Goal: Task Accomplishment & Management: Use online tool/utility

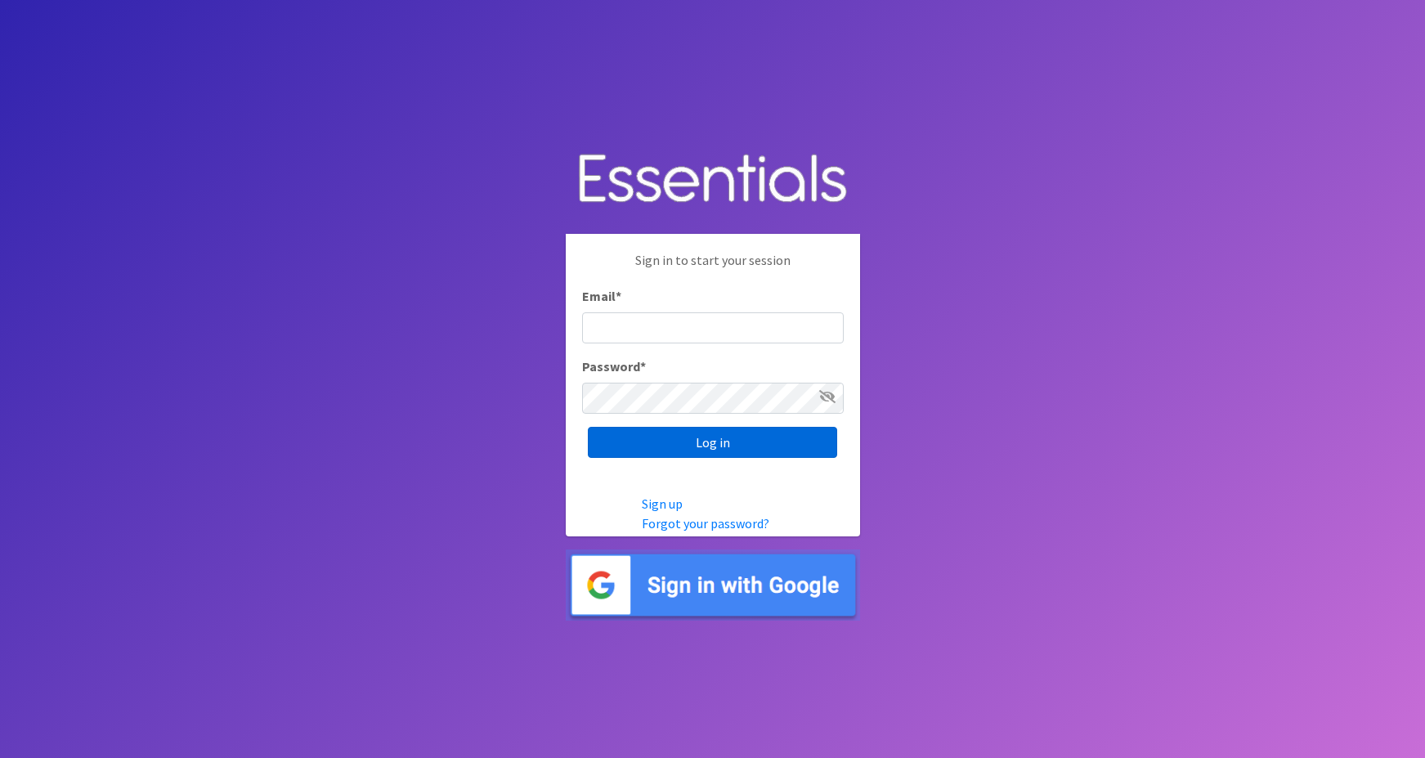
type input "maggie.schneemann@gmail.com"
click at [652, 445] on input "Log in" at bounding box center [712, 442] width 249 height 31
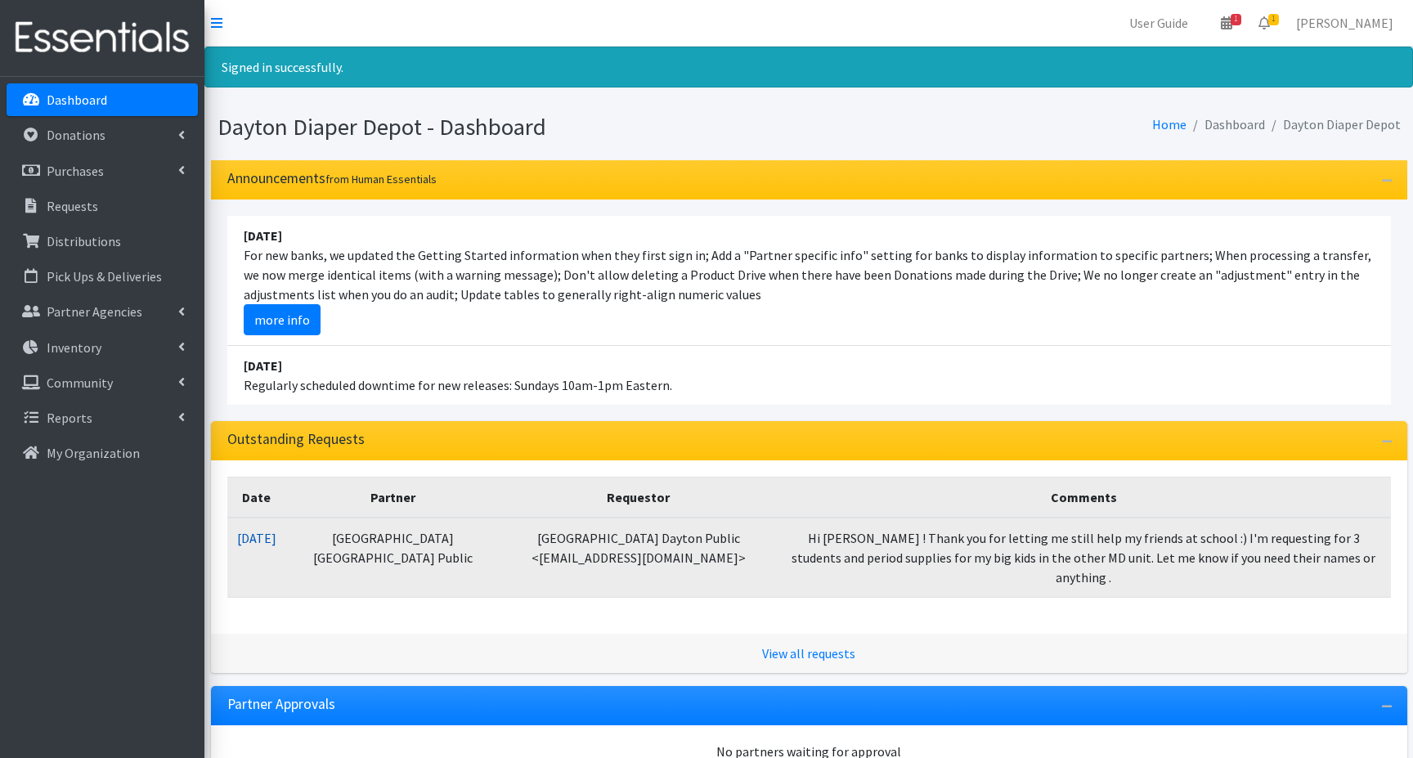
click at [276, 539] on link "08/22/2025" at bounding box center [256, 538] width 39 height 16
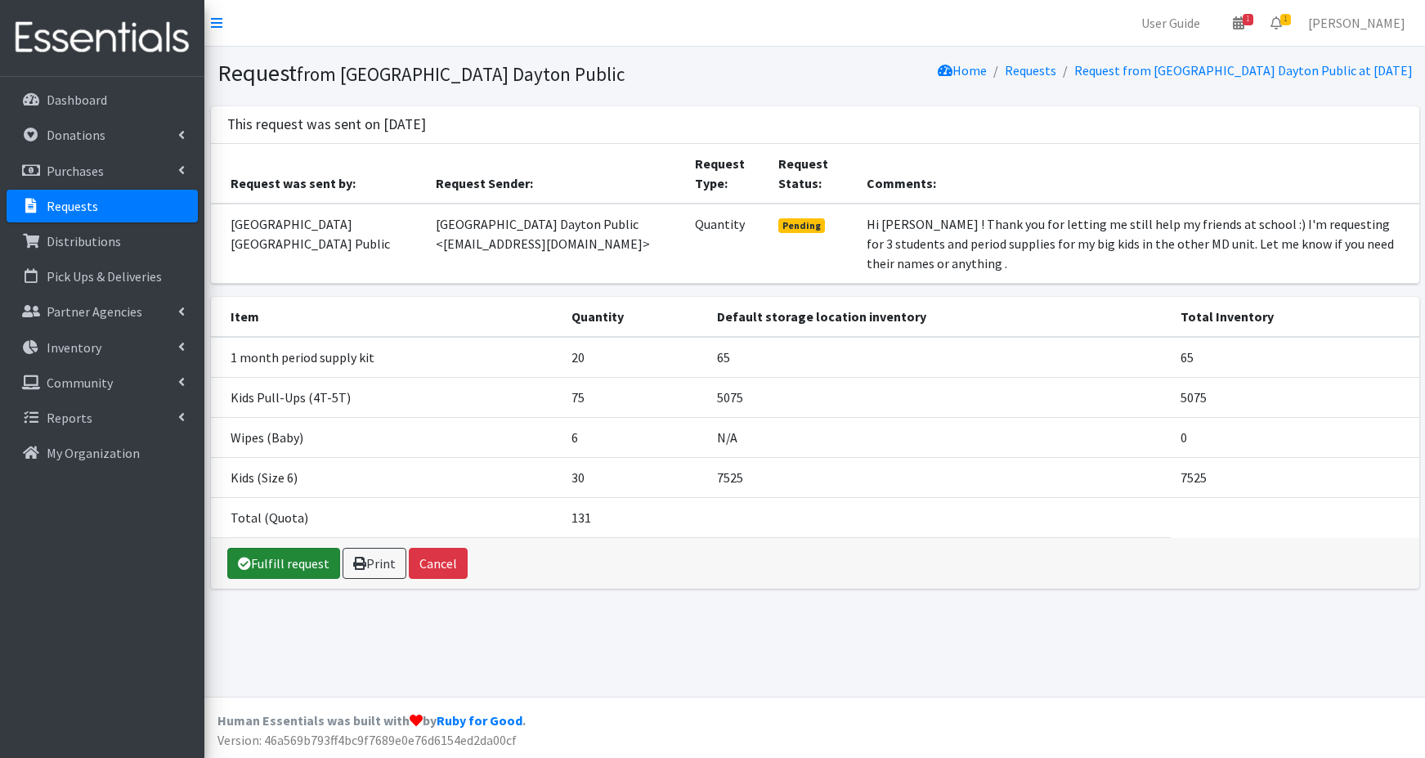
click at [274, 548] on link "Fulfill request" at bounding box center [283, 563] width 113 height 31
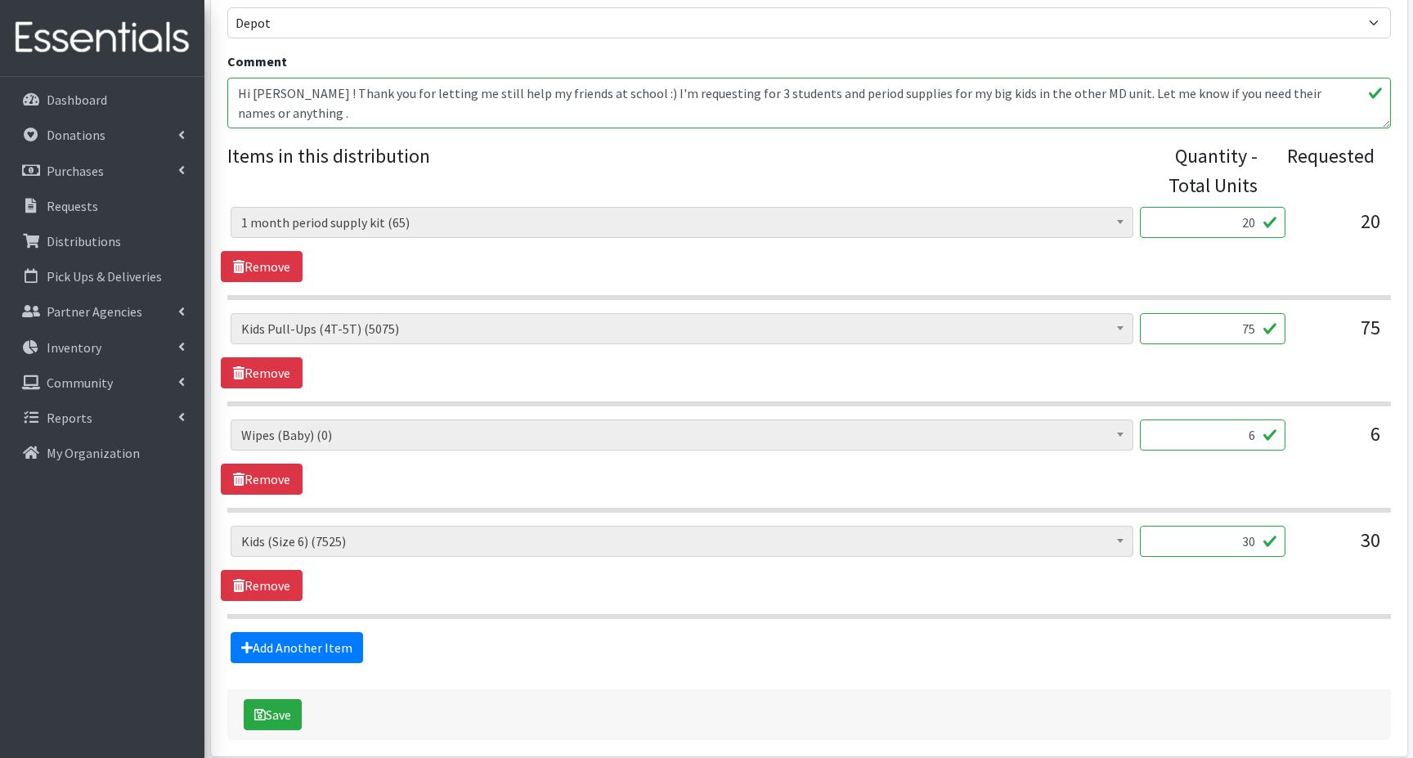
scroll to position [629, 0]
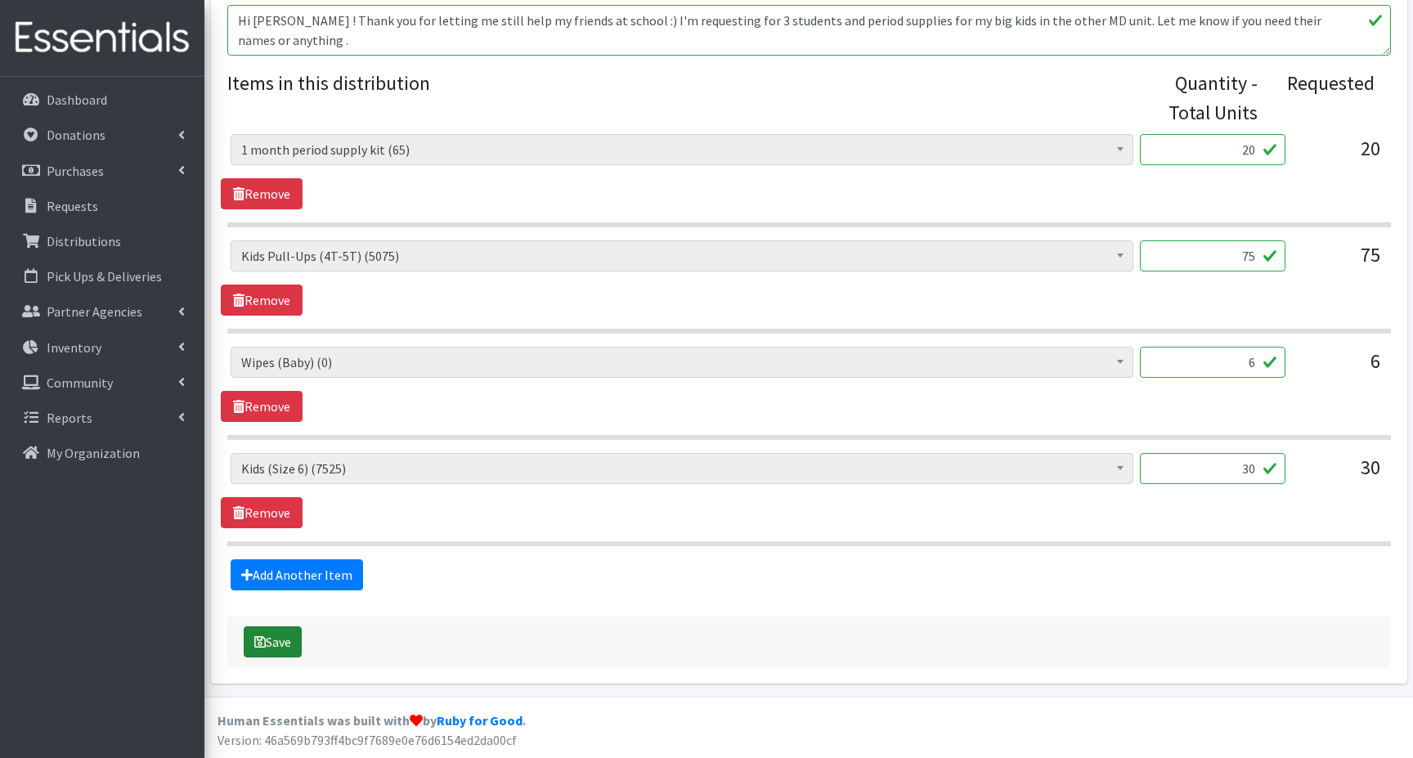
click at [276, 641] on button "Save" at bounding box center [273, 641] width 58 height 31
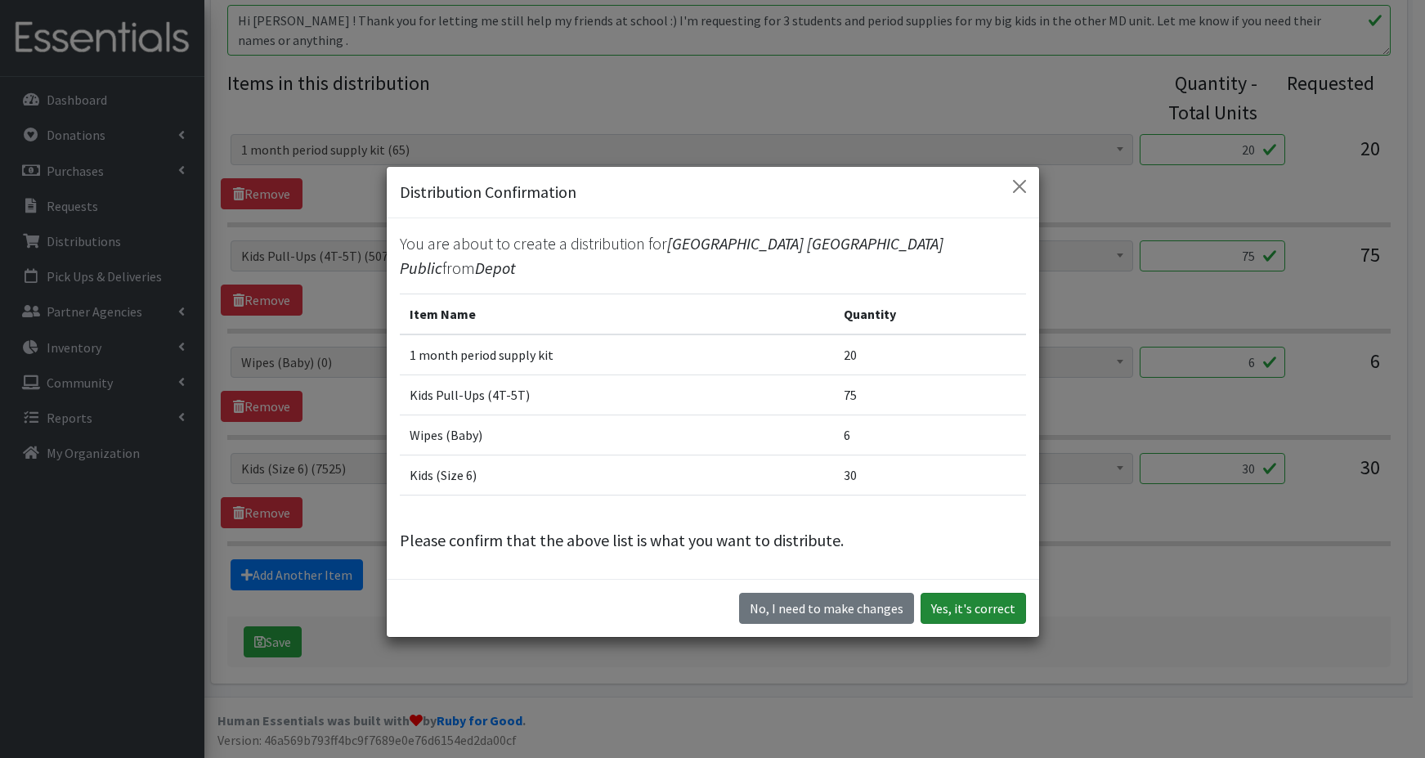
click at [951, 594] on button "Yes, it's correct" at bounding box center [973, 608] width 105 height 31
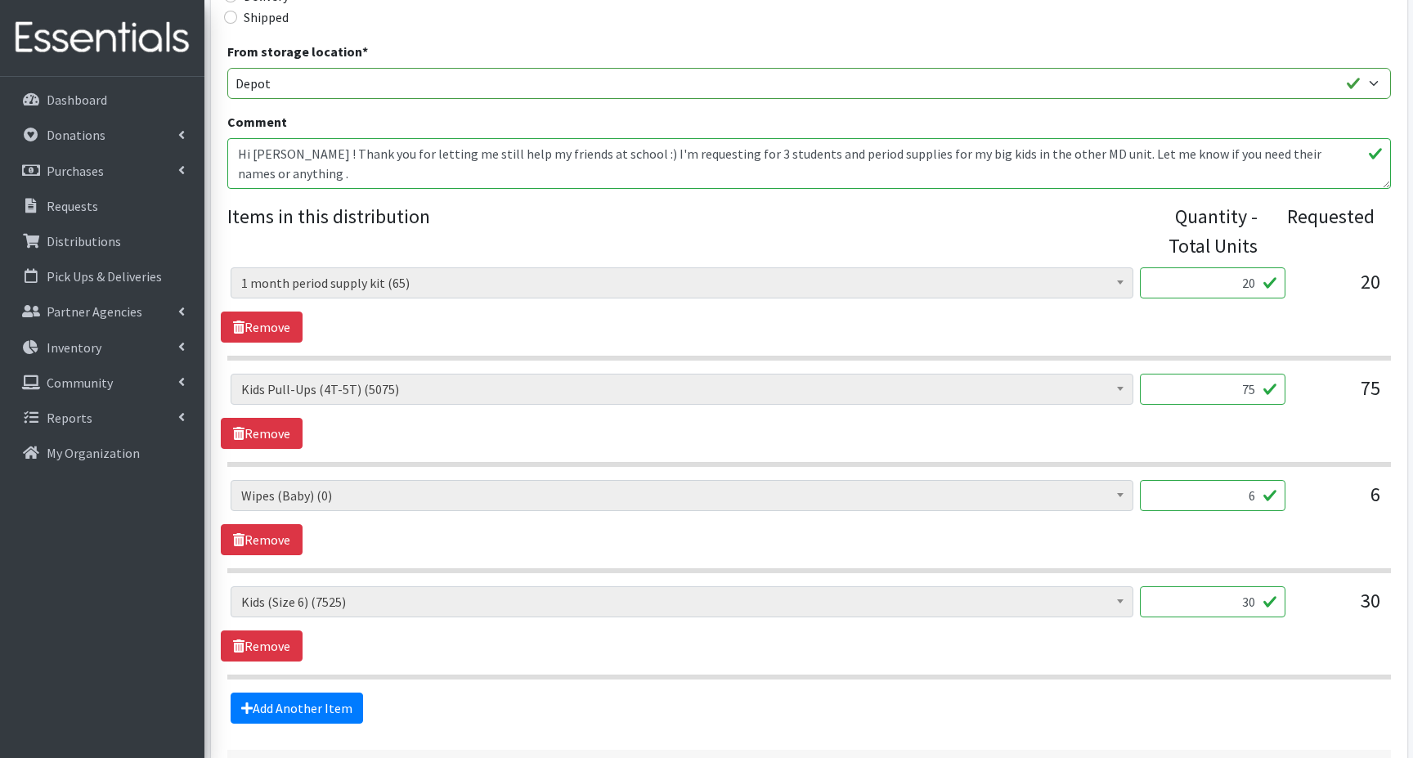
scroll to position [485, 0]
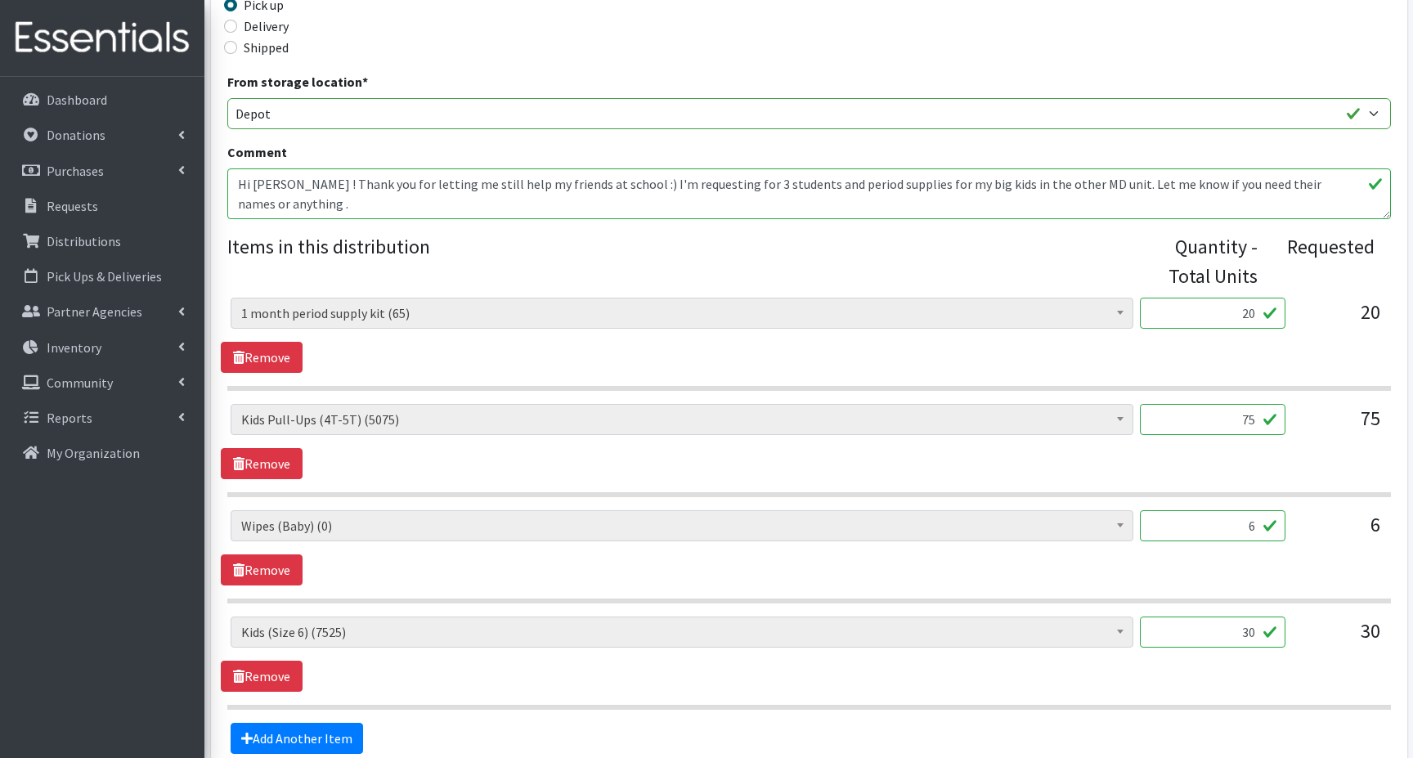
click at [1241, 525] on input "6" at bounding box center [1213, 525] width 146 height 31
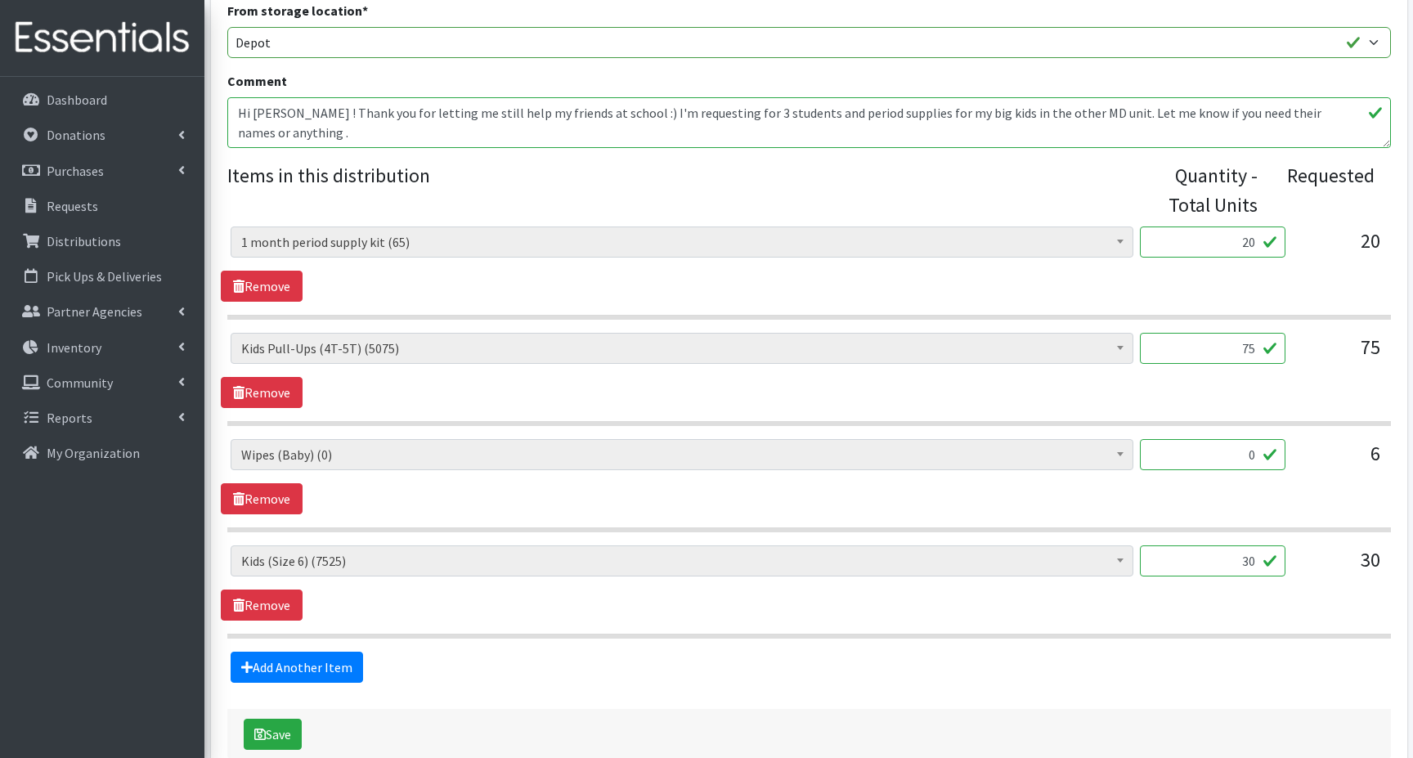
scroll to position [648, 0]
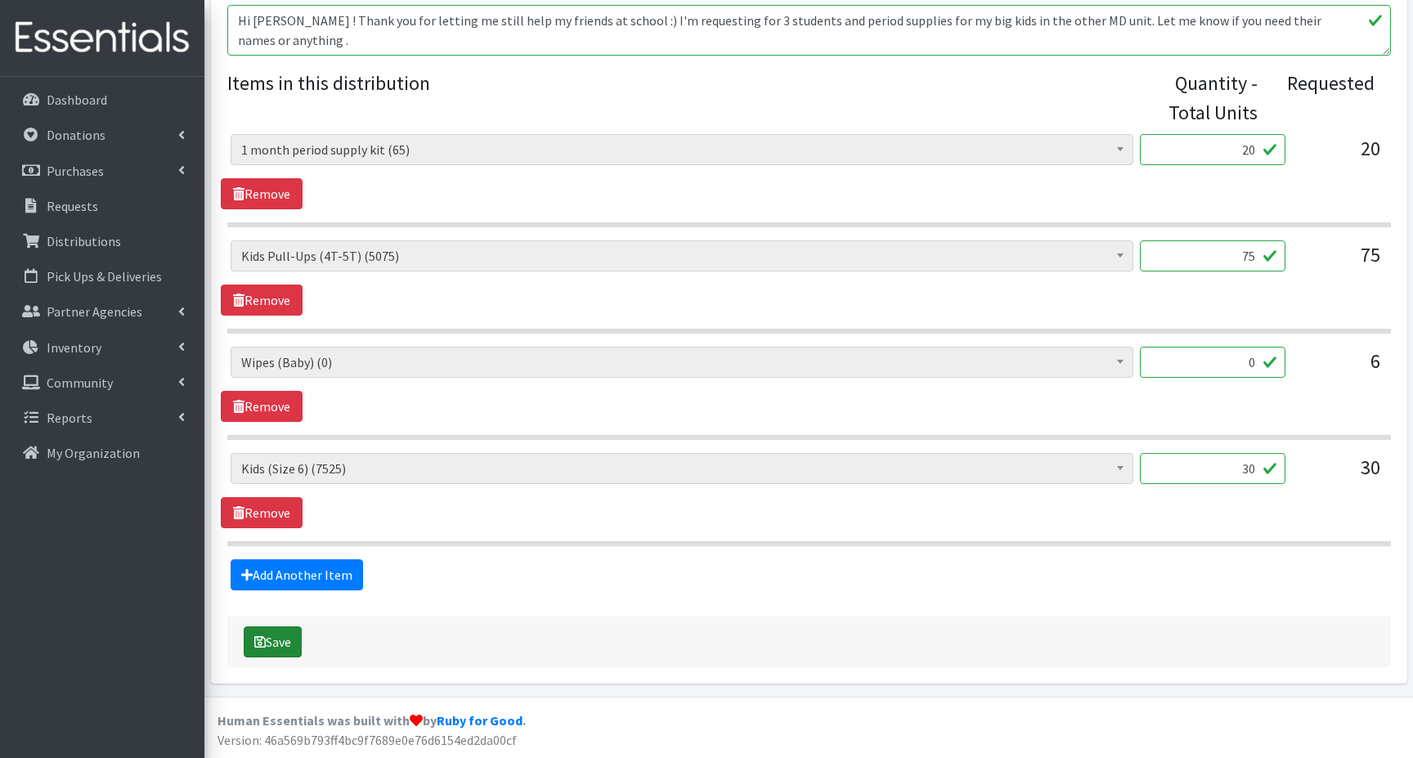
type input "0"
click at [275, 645] on button "Save" at bounding box center [273, 641] width 58 height 31
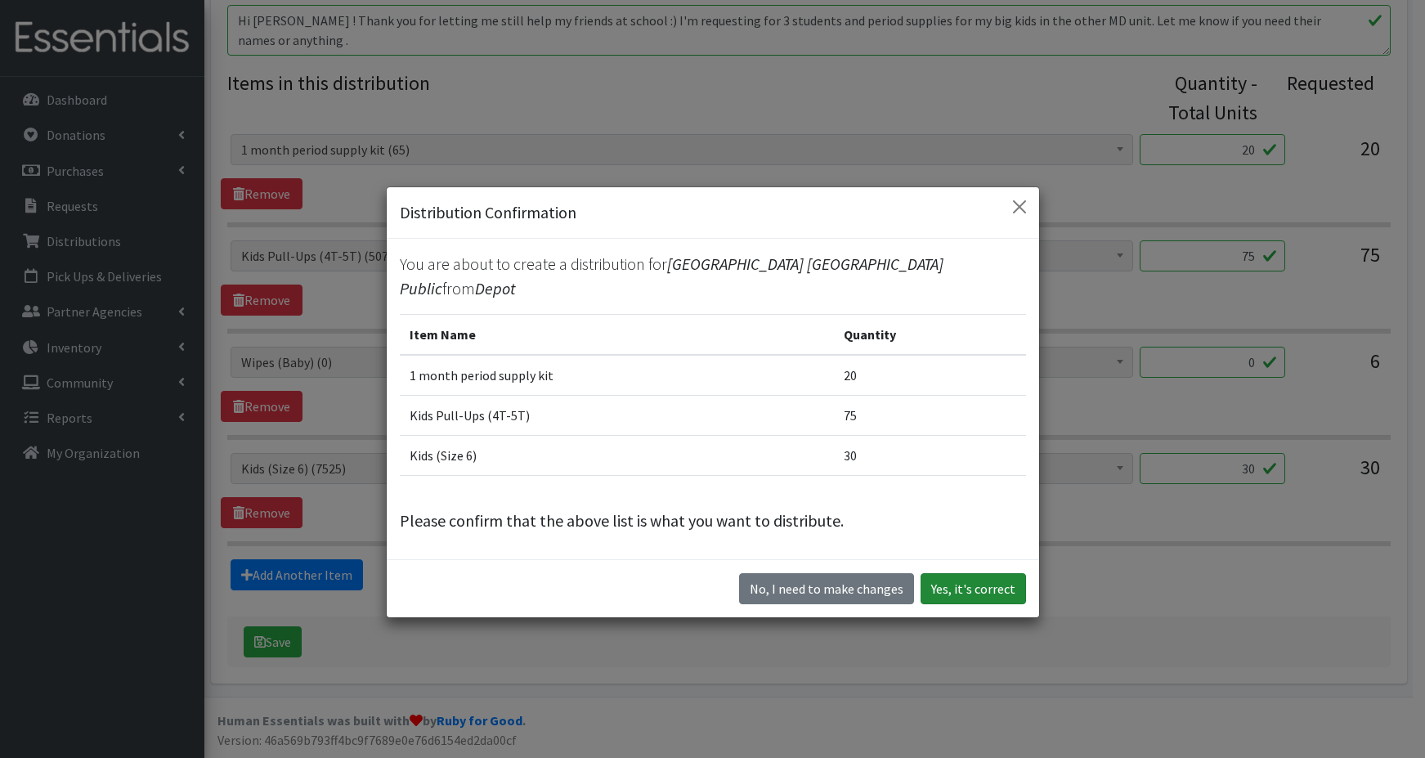
click at [947, 576] on button "Yes, it's correct" at bounding box center [973, 588] width 105 height 31
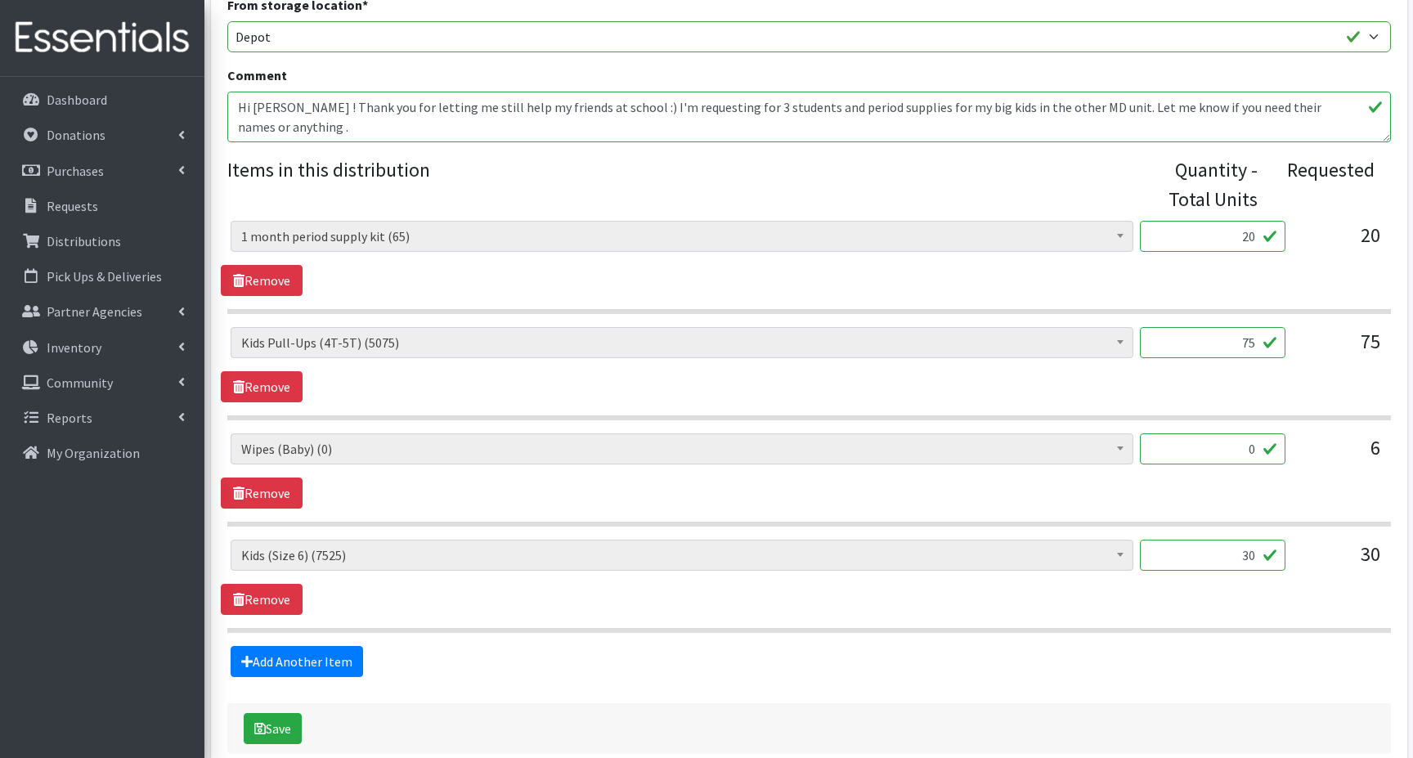
scroll to position [572, 0]
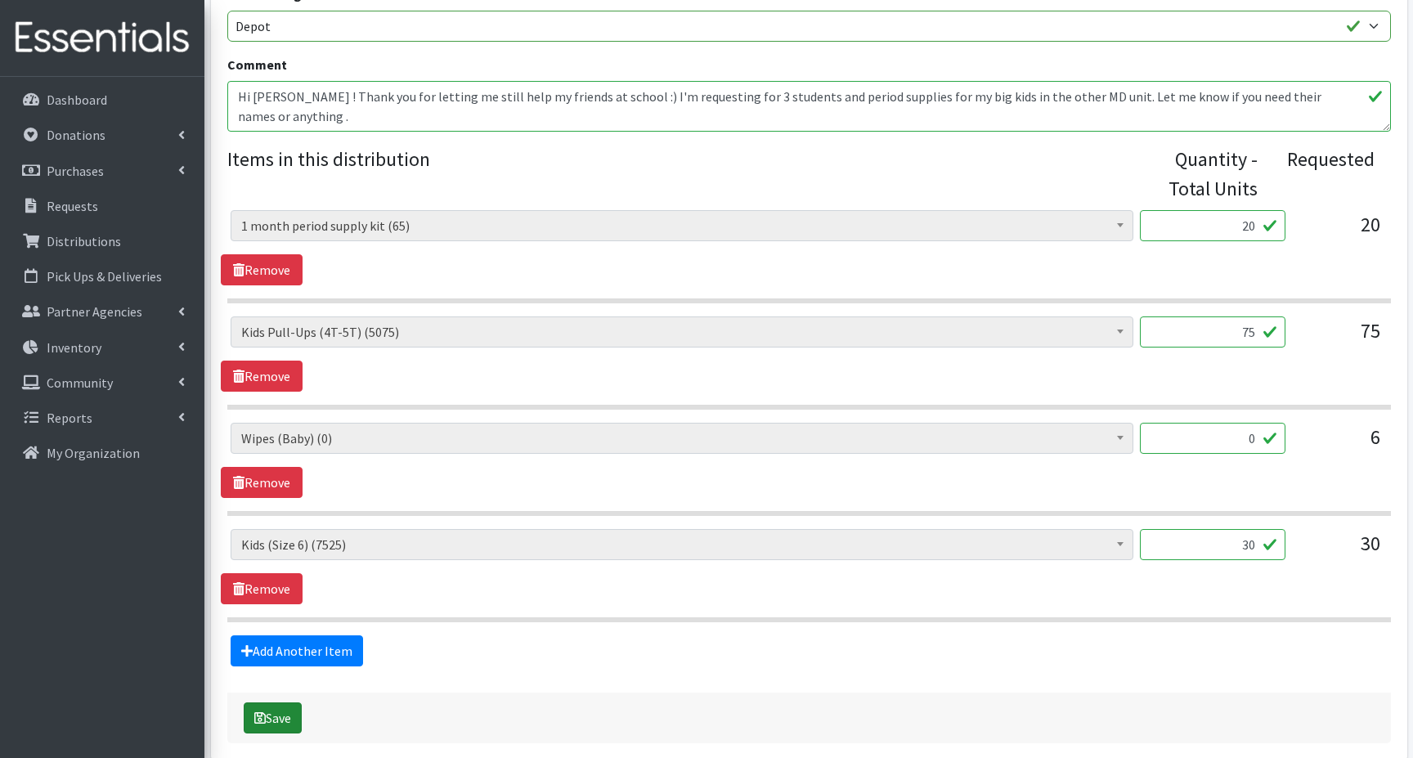
click at [271, 716] on button "Save" at bounding box center [273, 717] width 58 height 31
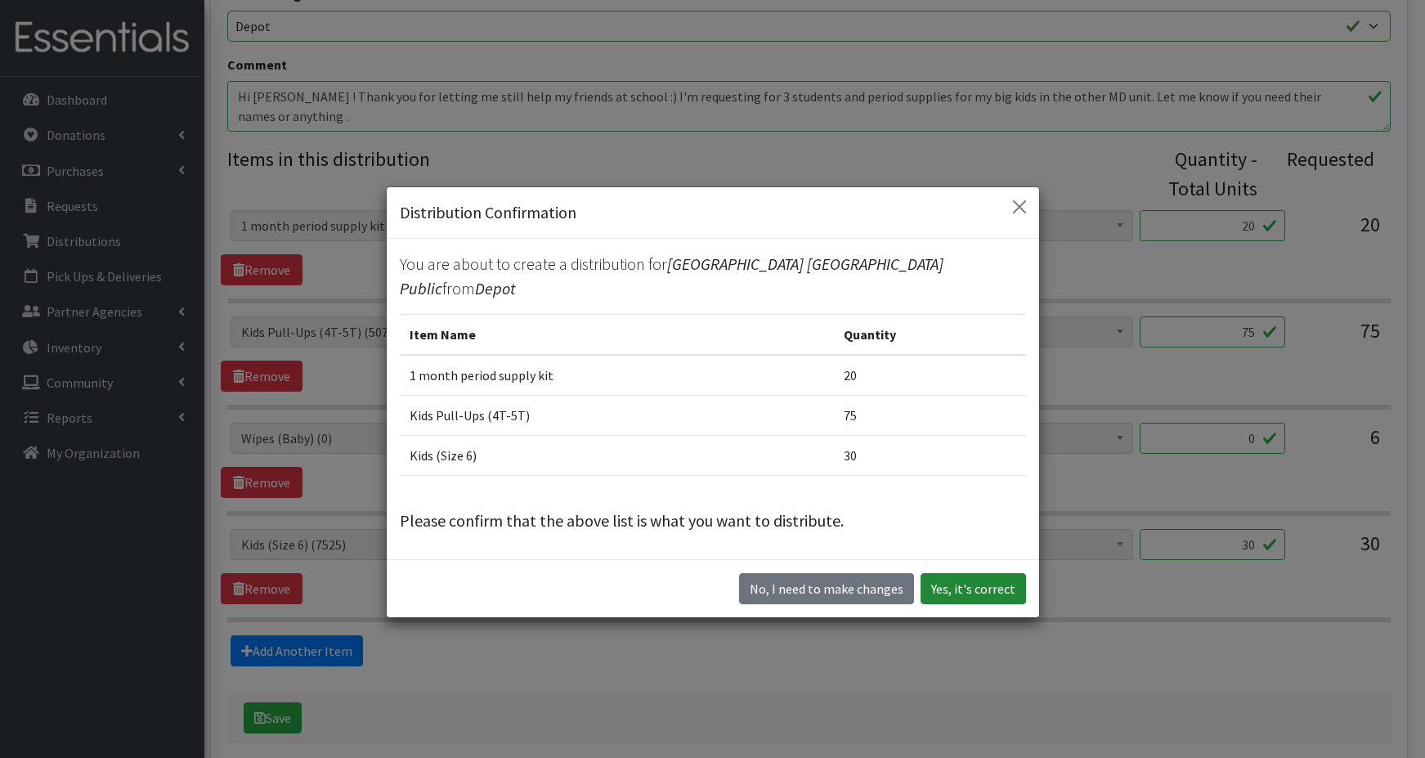
click at [973, 581] on button "Yes, it's correct" at bounding box center [973, 588] width 105 height 31
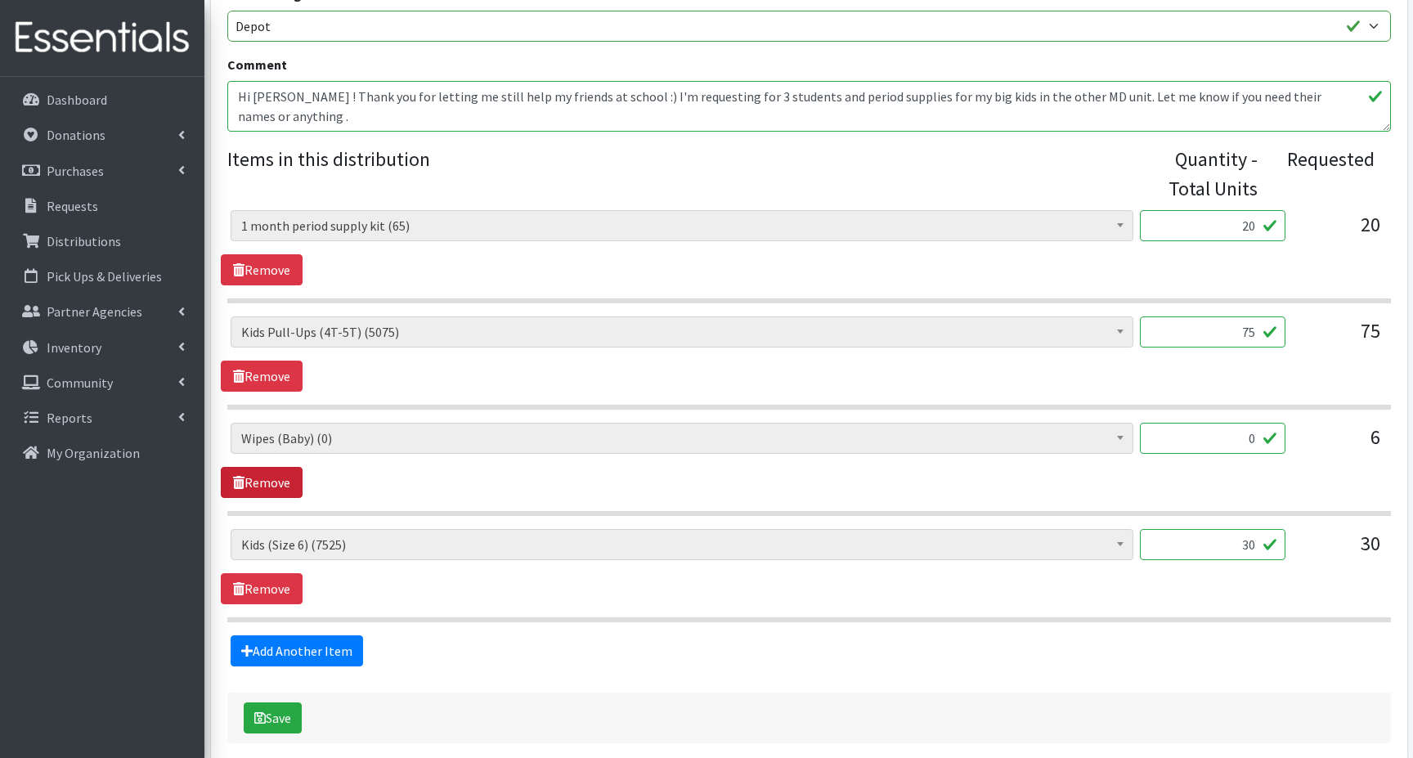
click at [262, 481] on link "Remove" at bounding box center [262, 482] width 82 height 31
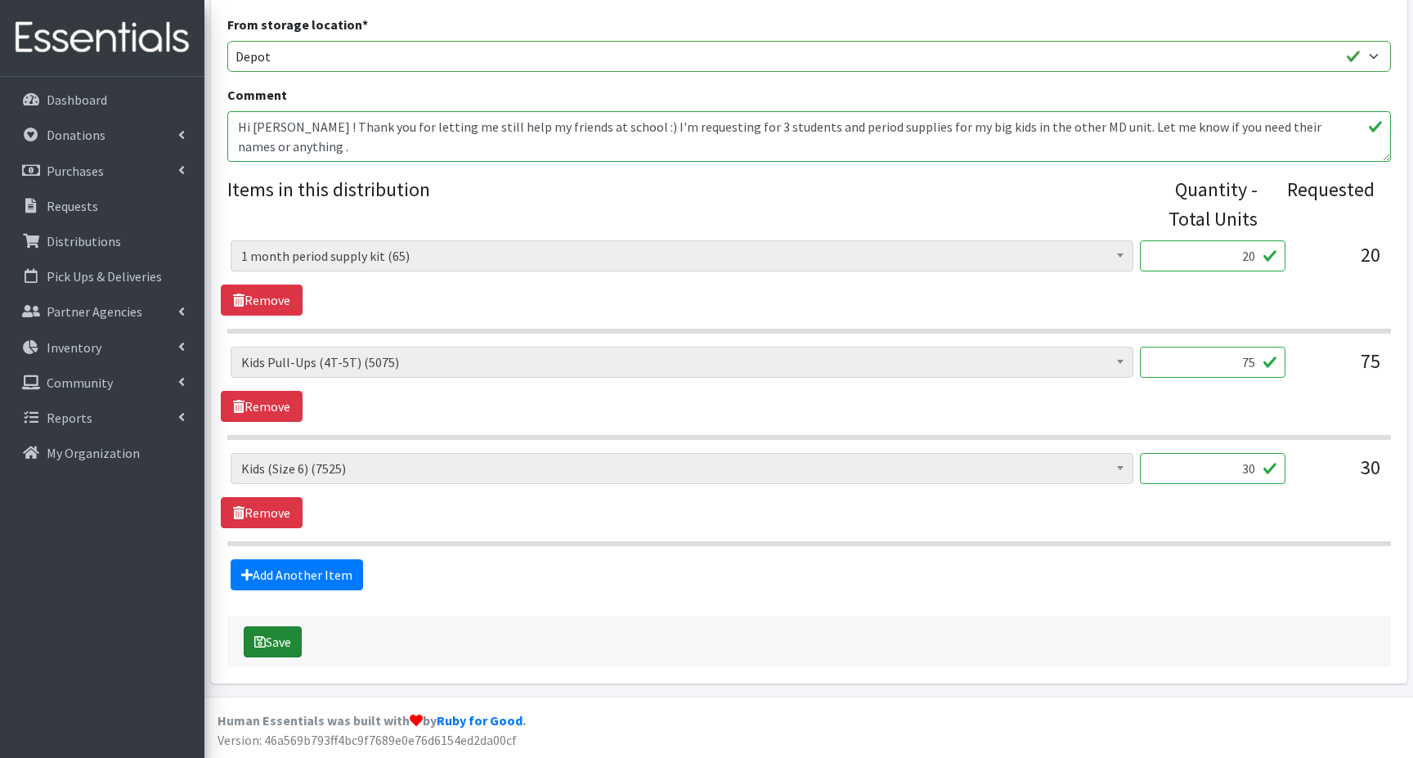
click at [270, 642] on button "Save" at bounding box center [273, 641] width 58 height 31
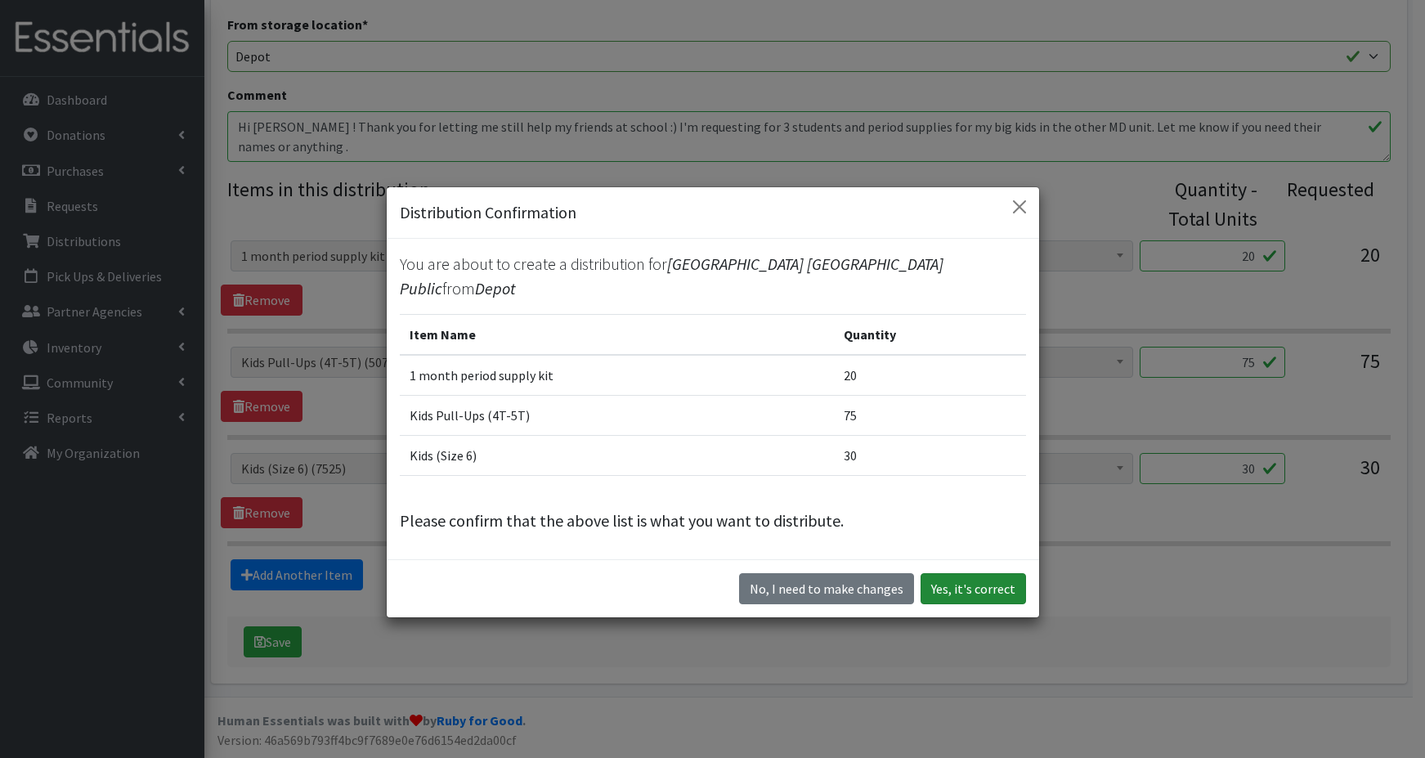
click at [966, 576] on button "Yes, it's correct" at bounding box center [973, 588] width 105 height 31
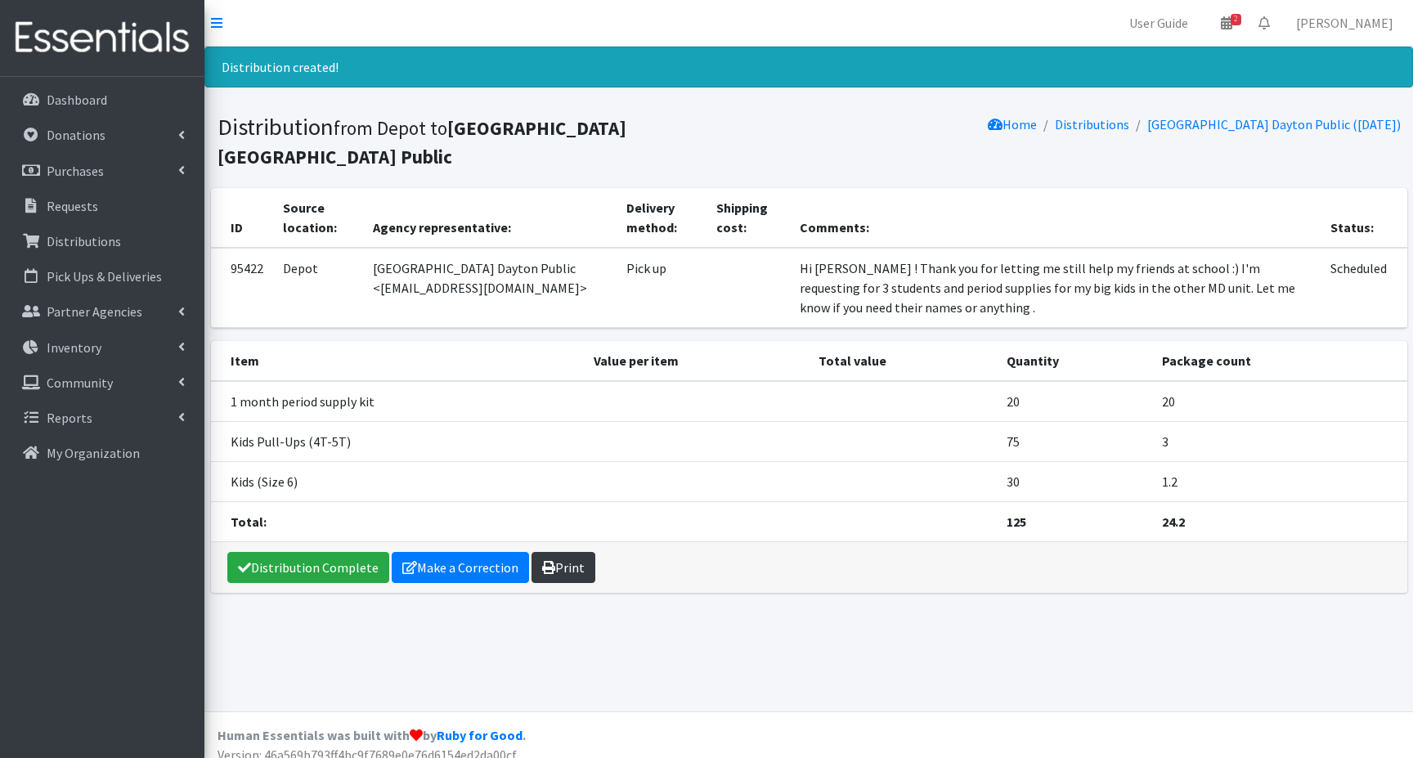
click at [554, 552] on link "Print" at bounding box center [563, 567] width 64 height 31
